Goal: Transaction & Acquisition: Purchase product/service

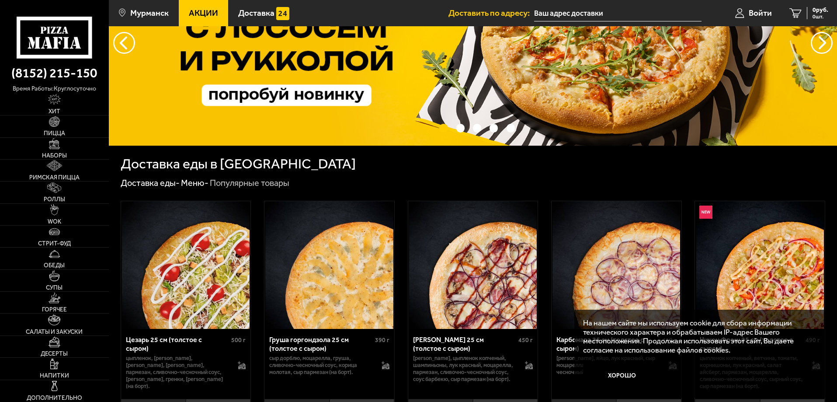
scroll to position [175, 0]
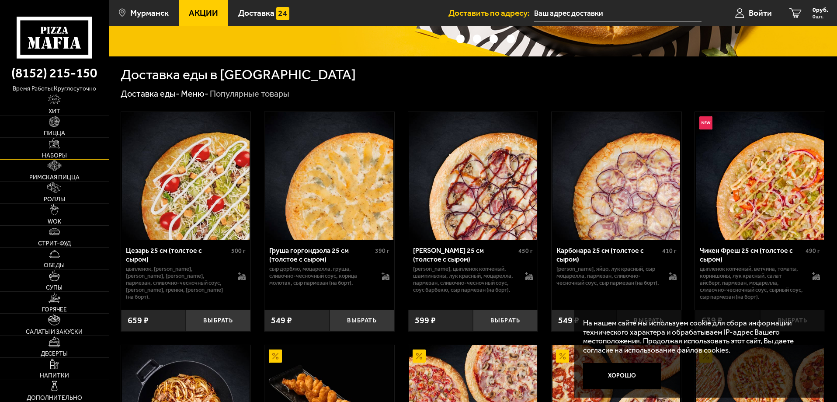
click at [52, 143] on img at bounding box center [54, 143] width 11 height 11
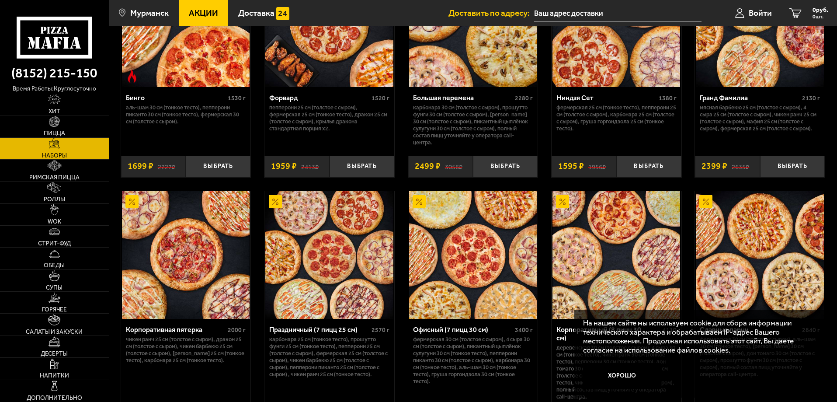
scroll to position [1331, 0]
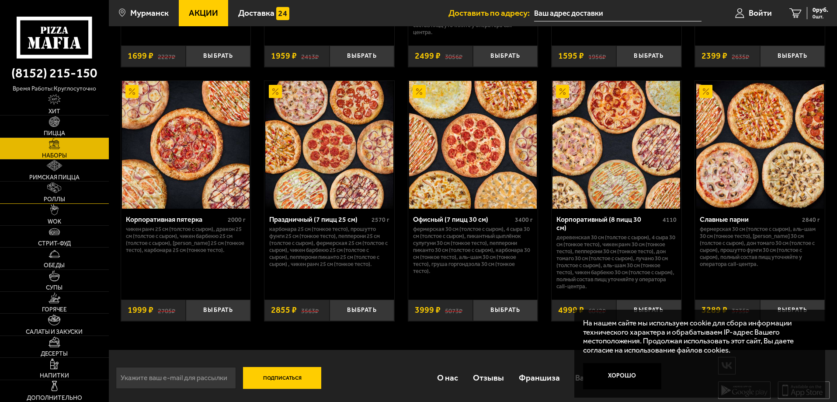
click at [26, 186] on link "Роллы" at bounding box center [54, 191] width 109 height 21
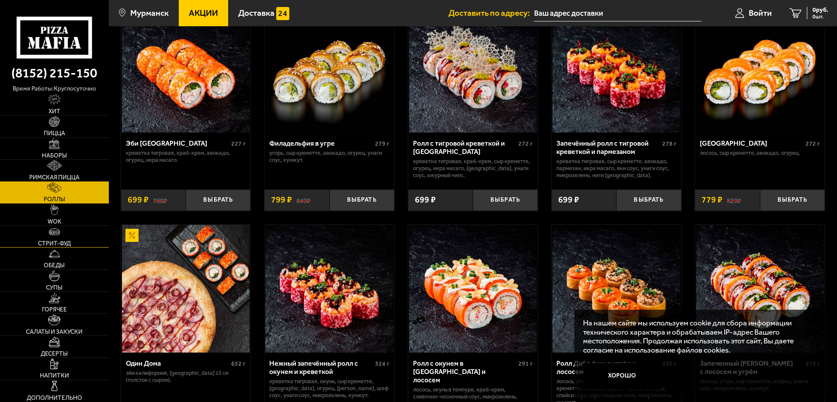
scroll to position [175, 0]
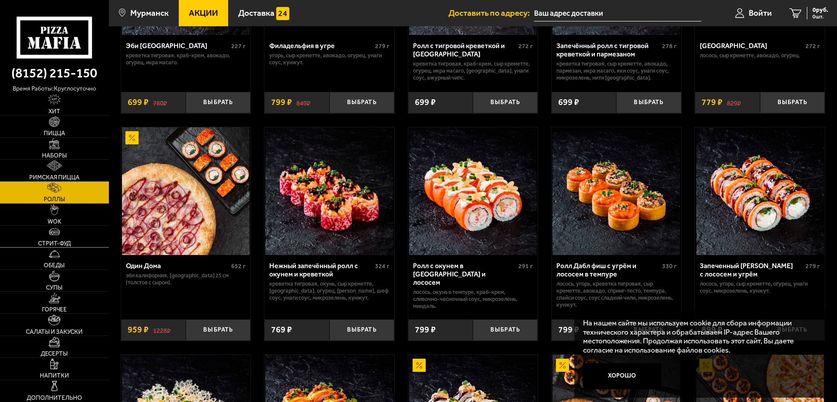
click at [49, 240] on span "Стрит-фуд" at bounding box center [54, 243] width 33 height 6
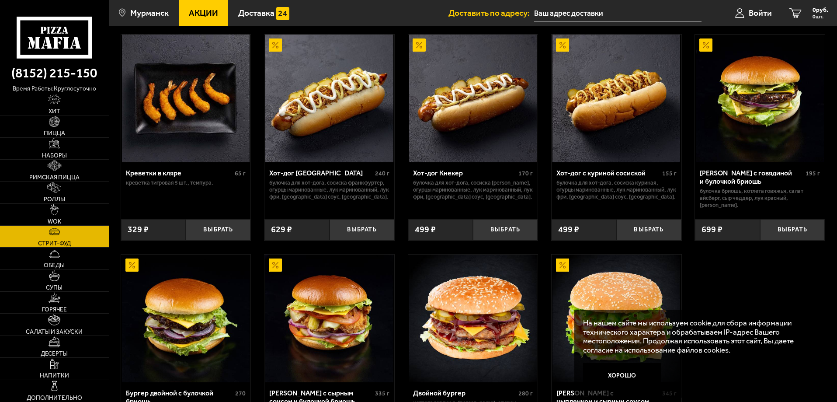
scroll to position [175, 0]
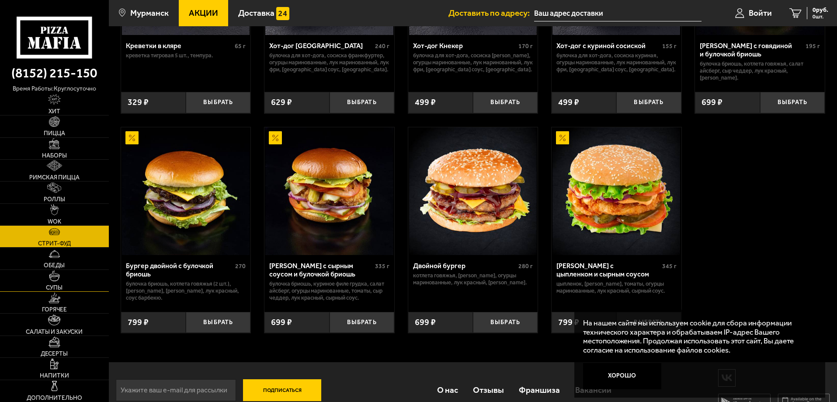
click at [58, 279] on img at bounding box center [54, 275] width 11 height 11
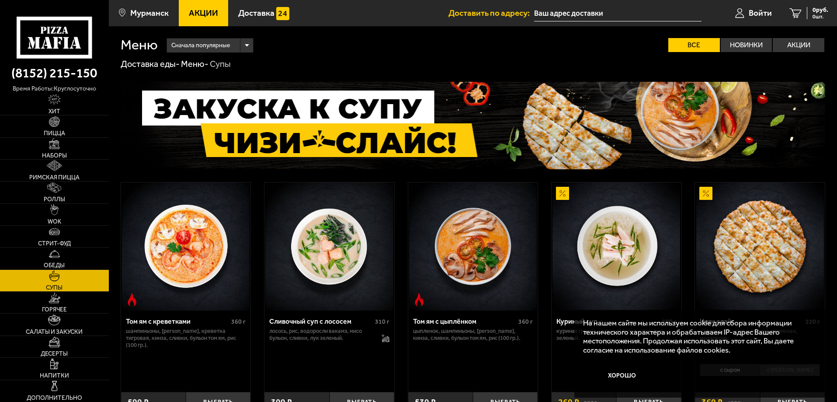
click at [55, 269] on li "Обеды" at bounding box center [54, 258] width 109 height 22
click at [60, 120] on link "Пицца" at bounding box center [54, 125] width 109 height 21
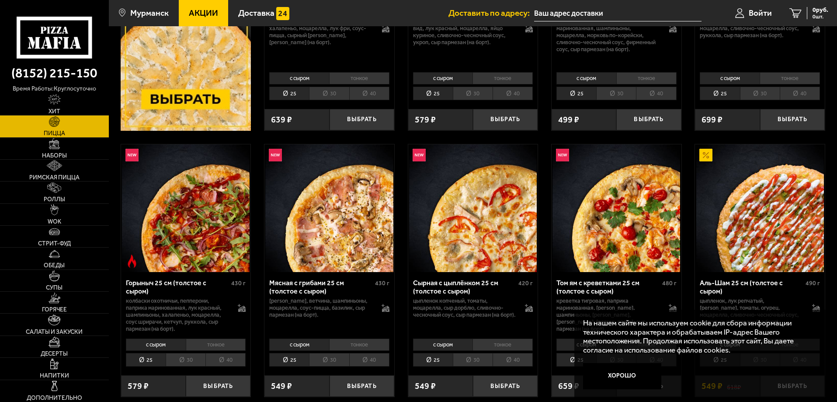
scroll to position [218, 0]
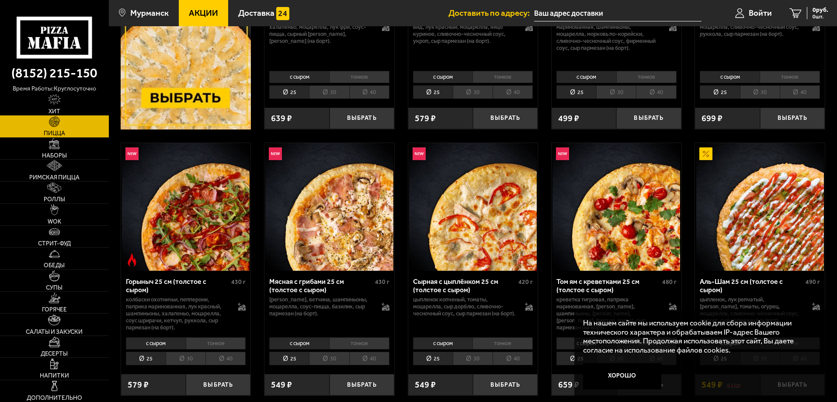
click at [367, 362] on li "40" at bounding box center [369, 358] width 40 height 14
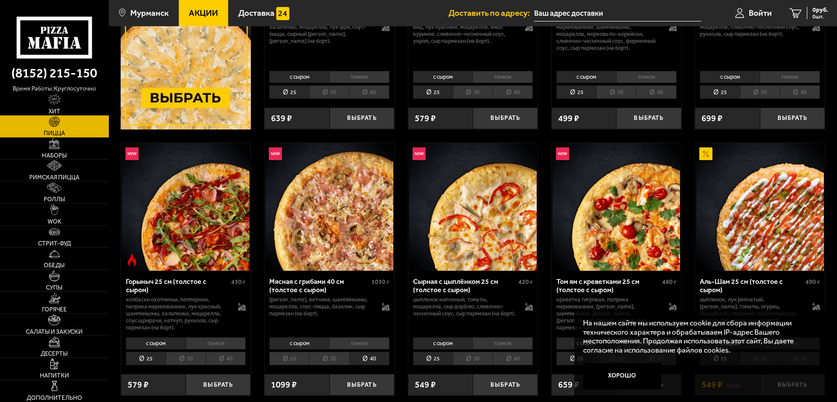
click at [300, 342] on li "с сыром" at bounding box center [299, 343] width 60 height 12
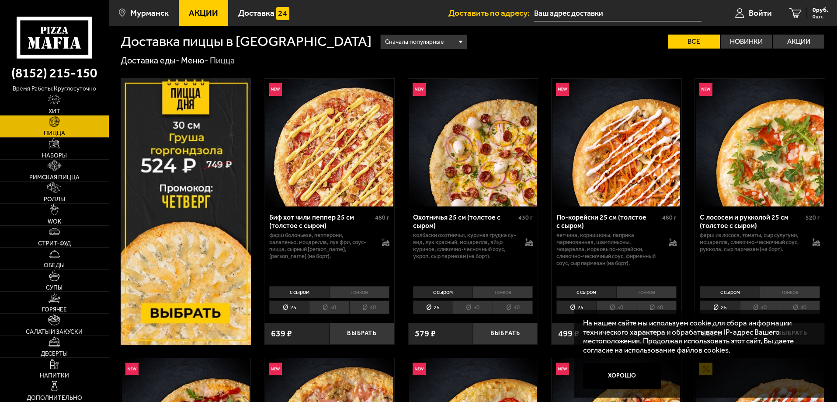
scroll to position [0, 0]
